Goal: Task Accomplishment & Management: Manage account settings

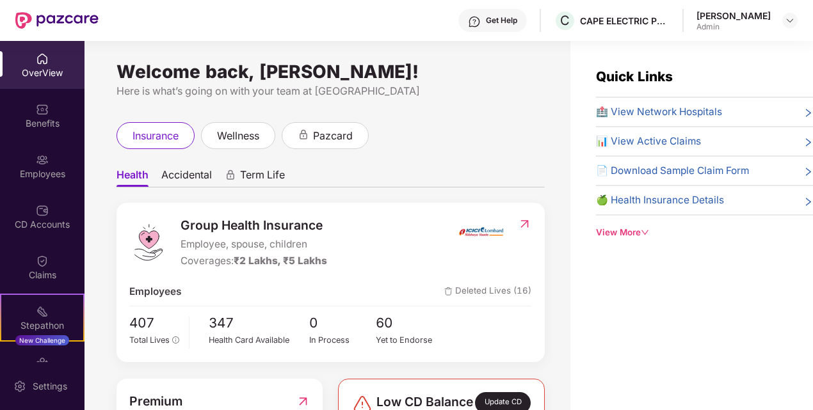
click at [415, 170] on ul "Health Accidental Term Life" at bounding box center [330, 175] width 428 height 26
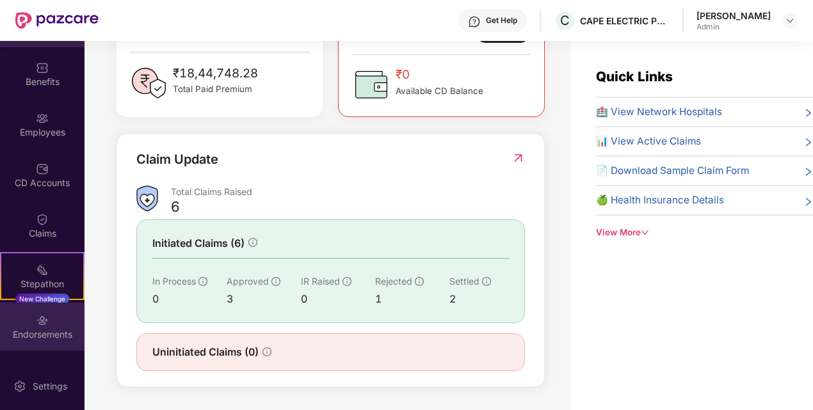
scroll to position [83, 0]
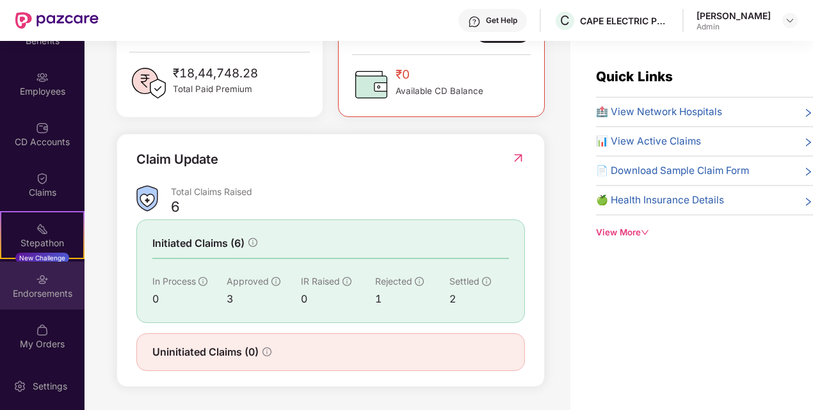
click at [50, 276] on div "Endorsements" at bounding box center [42, 286] width 84 height 48
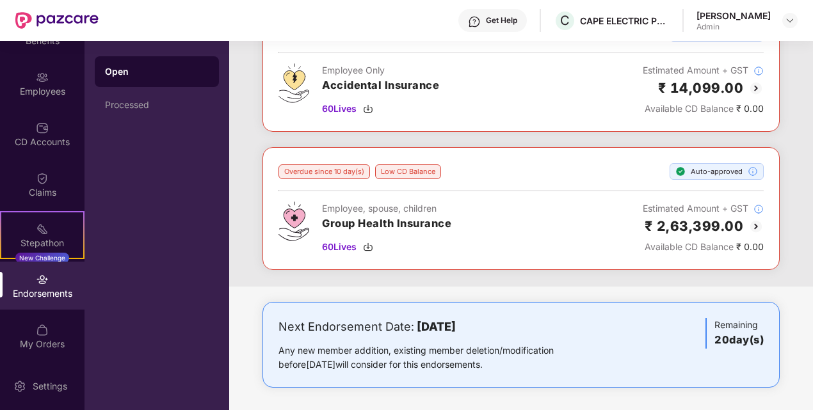
scroll to position [38, 0]
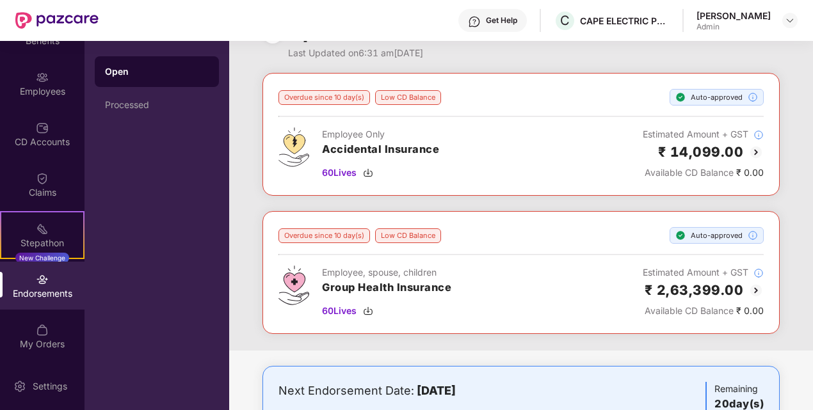
click at [754, 287] on img at bounding box center [755, 290] width 15 height 15
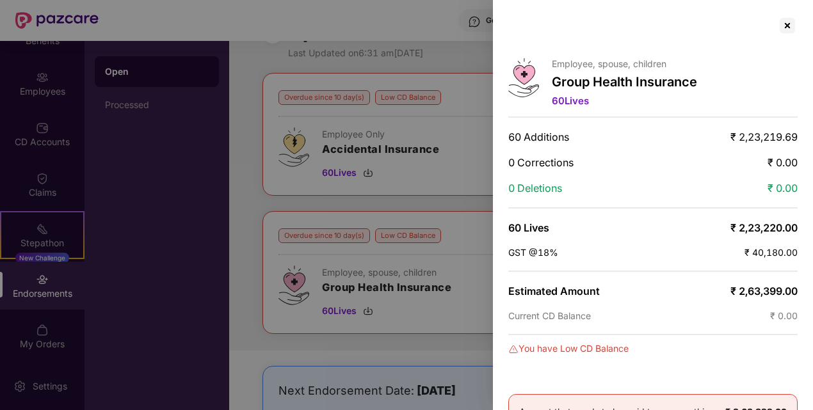
click at [454, 252] on div at bounding box center [406, 205] width 813 height 410
click at [234, 246] on div at bounding box center [406, 205] width 813 height 410
click at [336, 307] on div at bounding box center [406, 205] width 813 height 410
click at [452, 251] on div at bounding box center [406, 205] width 813 height 410
click at [788, 22] on div at bounding box center [787, 25] width 20 height 20
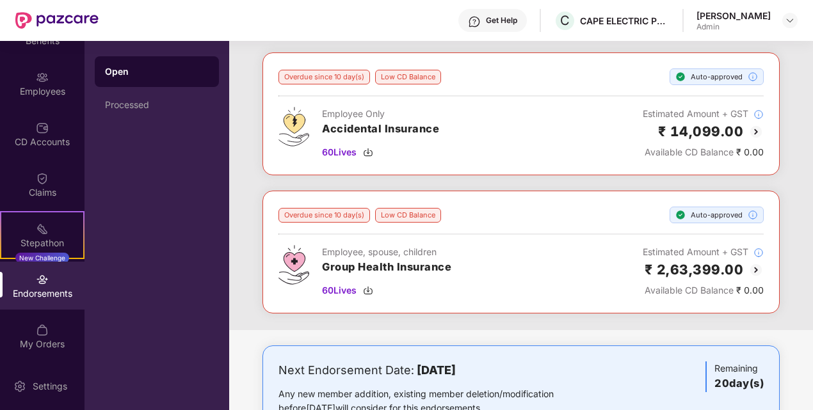
scroll to position [102, 0]
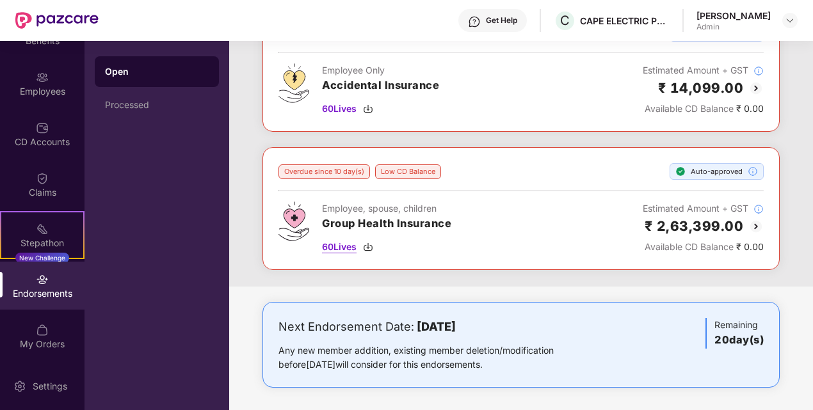
click at [333, 249] on span "60 Lives" at bounding box center [339, 247] width 35 height 14
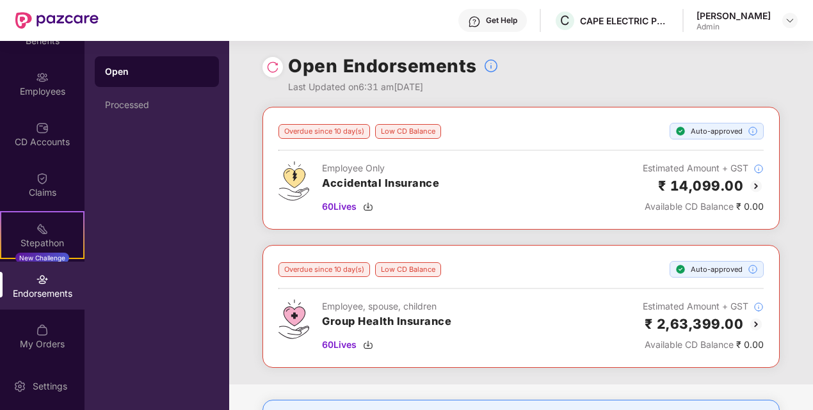
scroll to position [0, 0]
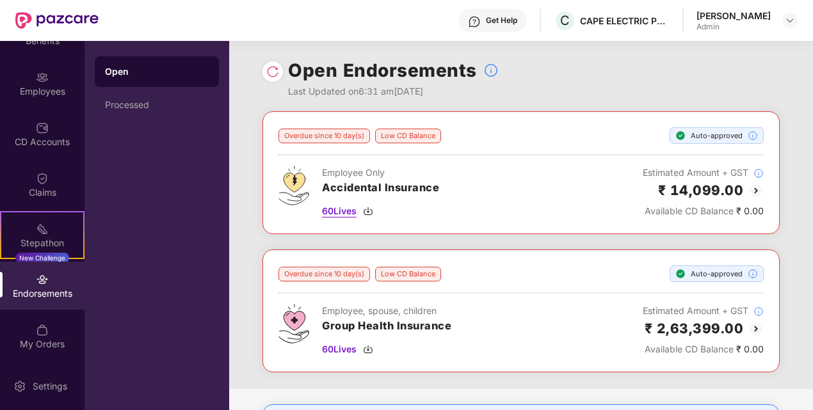
click at [348, 210] on span "60 Lives" at bounding box center [339, 211] width 35 height 14
click at [110, 102] on div "Processed" at bounding box center [157, 105] width 104 height 10
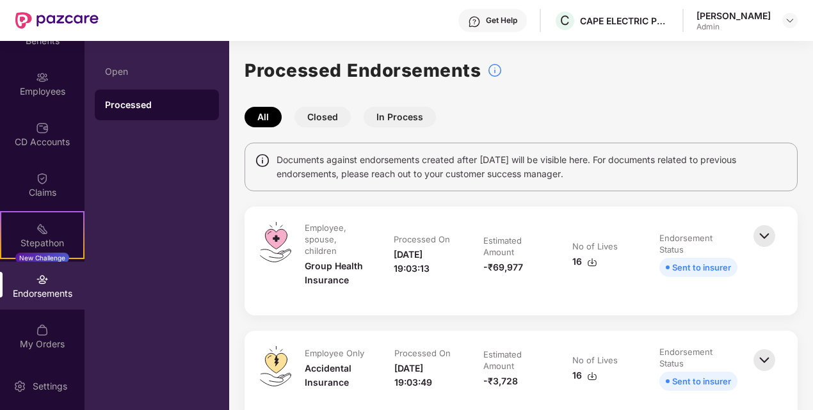
scroll to position [64, 0]
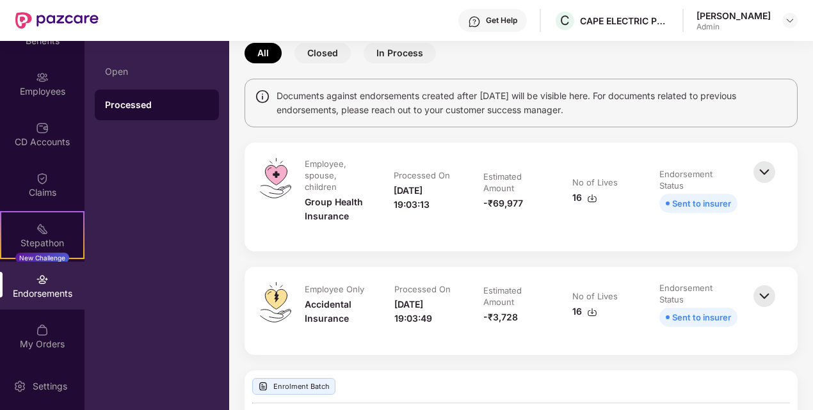
click at [719, 315] on div "Sent to insurer" at bounding box center [701, 317] width 59 height 14
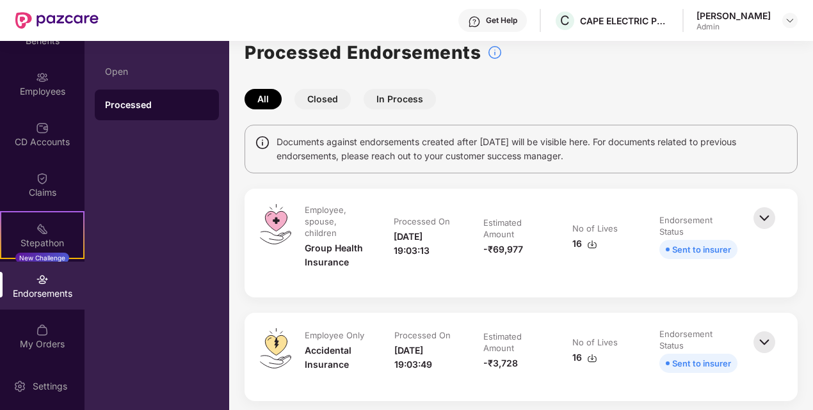
scroll to position [0, 0]
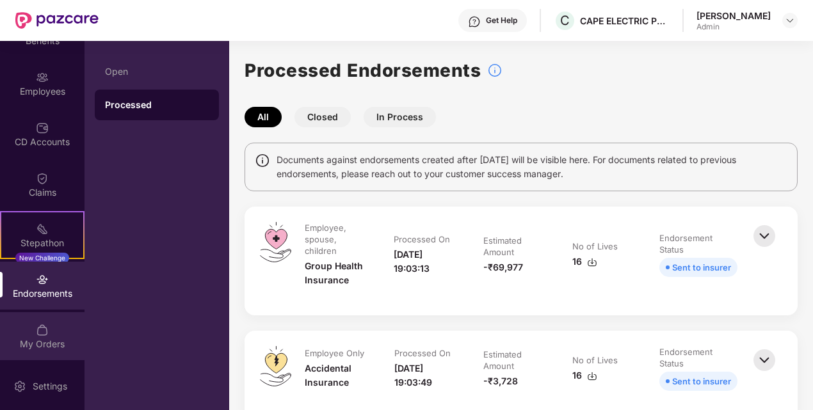
click at [44, 319] on div "My Orders" at bounding box center [42, 336] width 84 height 48
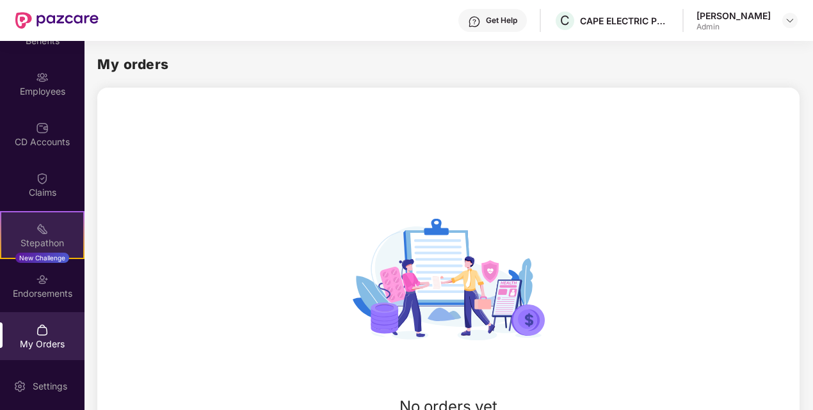
scroll to position [140, 0]
